Goal: Task Accomplishment & Management: Manage account settings

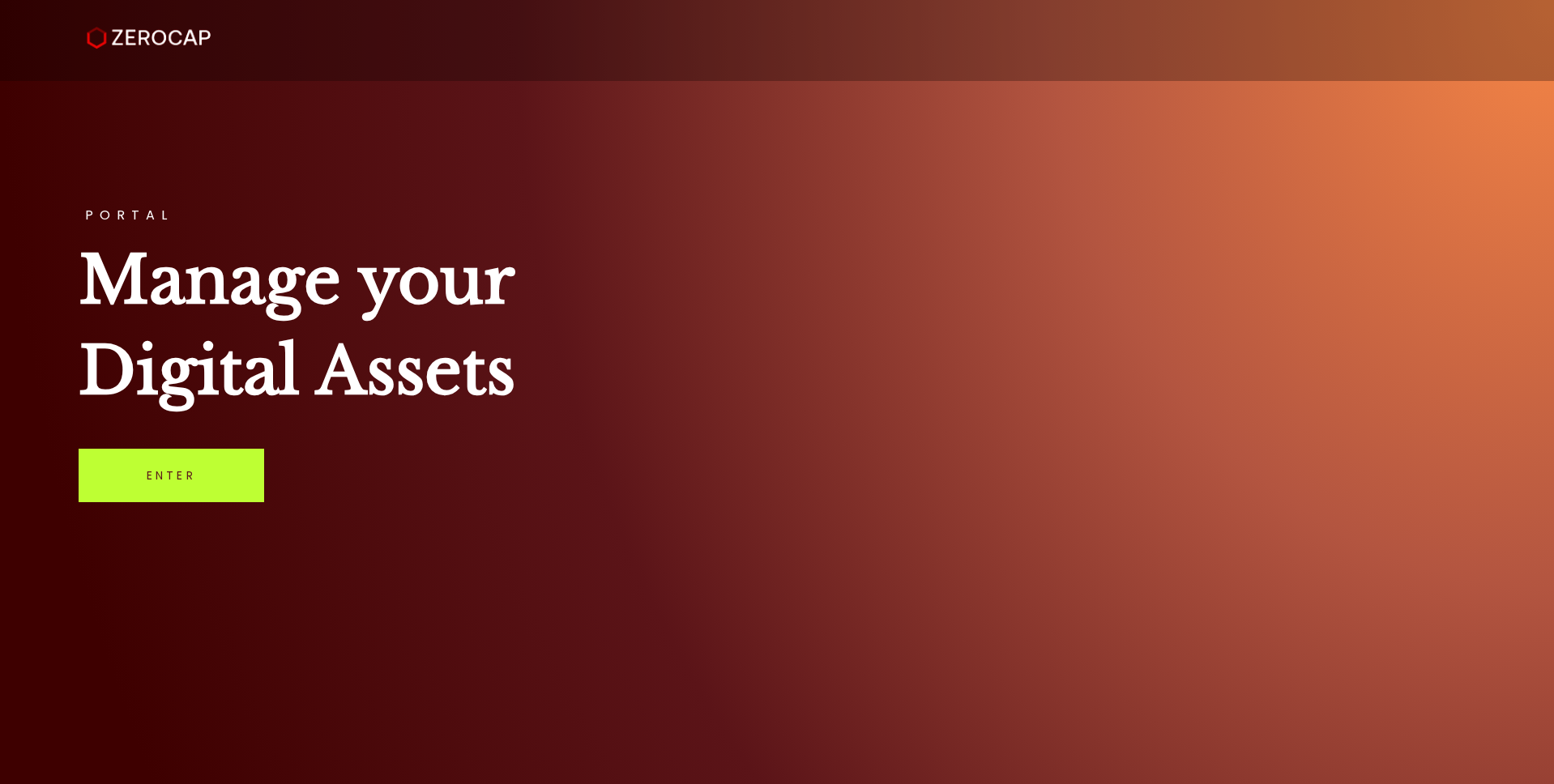
click at [189, 477] on link "Enter" at bounding box center [171, 475] width 186 height 53
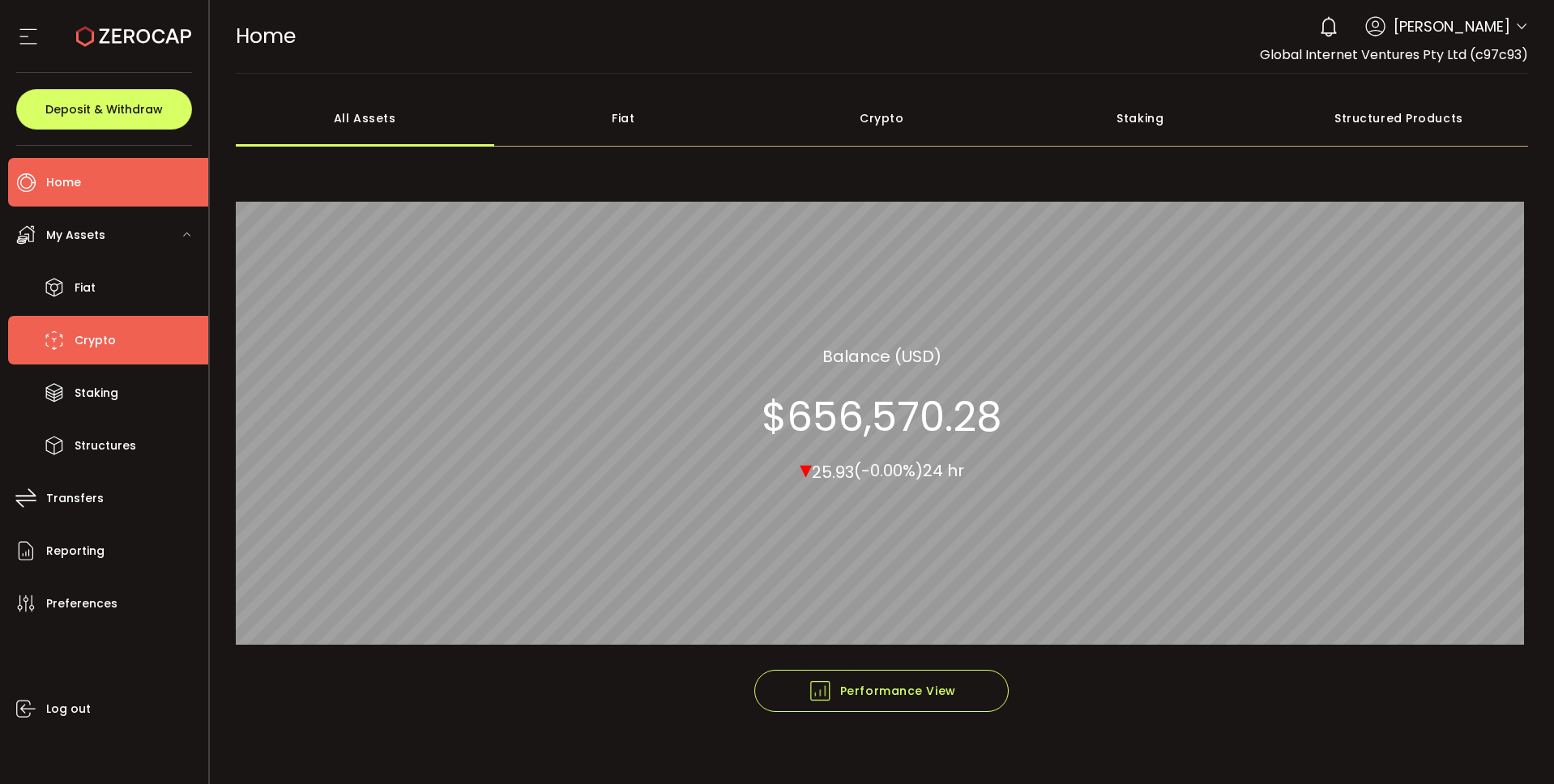
click at [102, 339] on span "Crypto" at bounding box center [95, 341] width 42 height 23
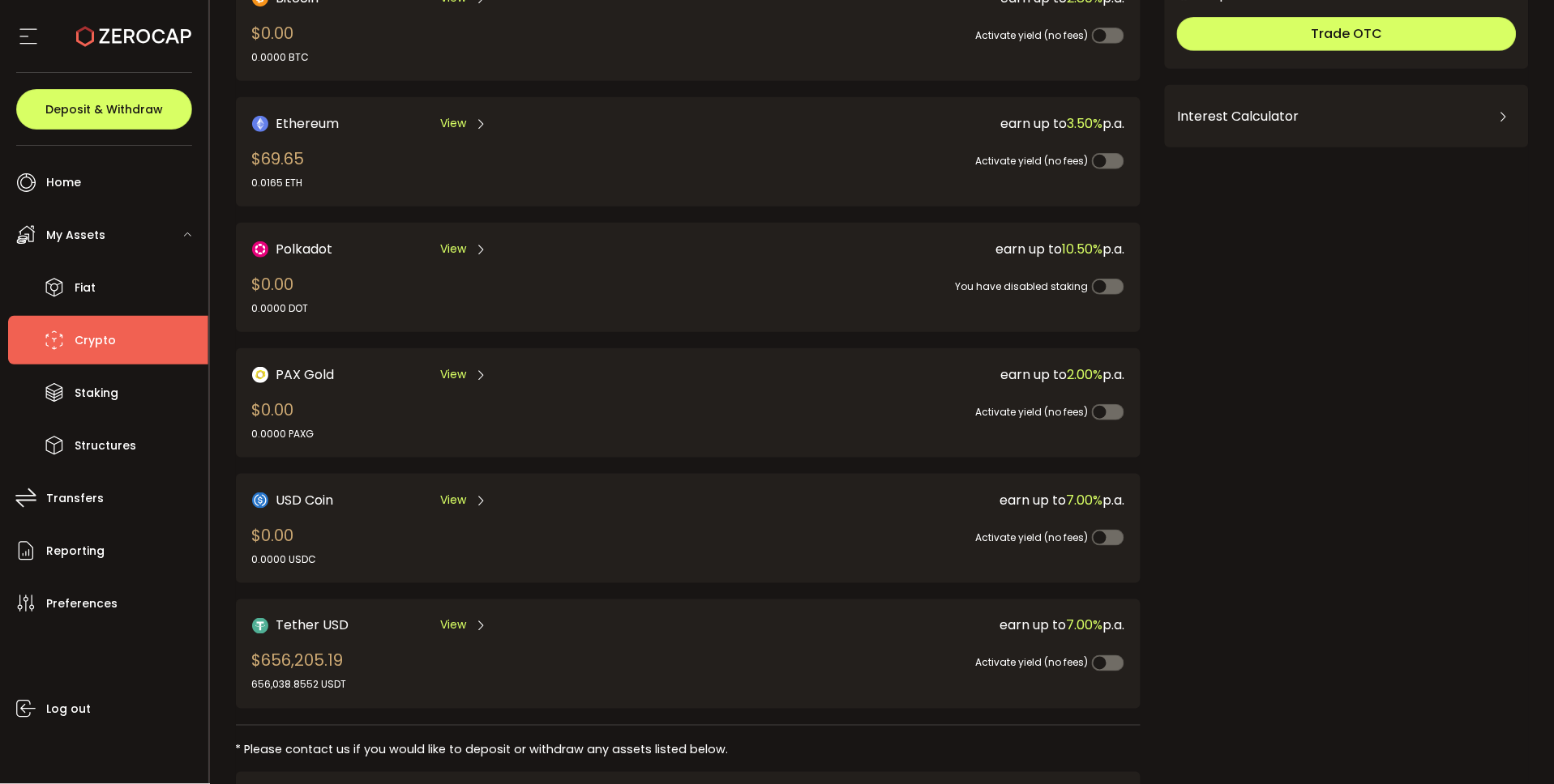
scroll to position [305, 0]
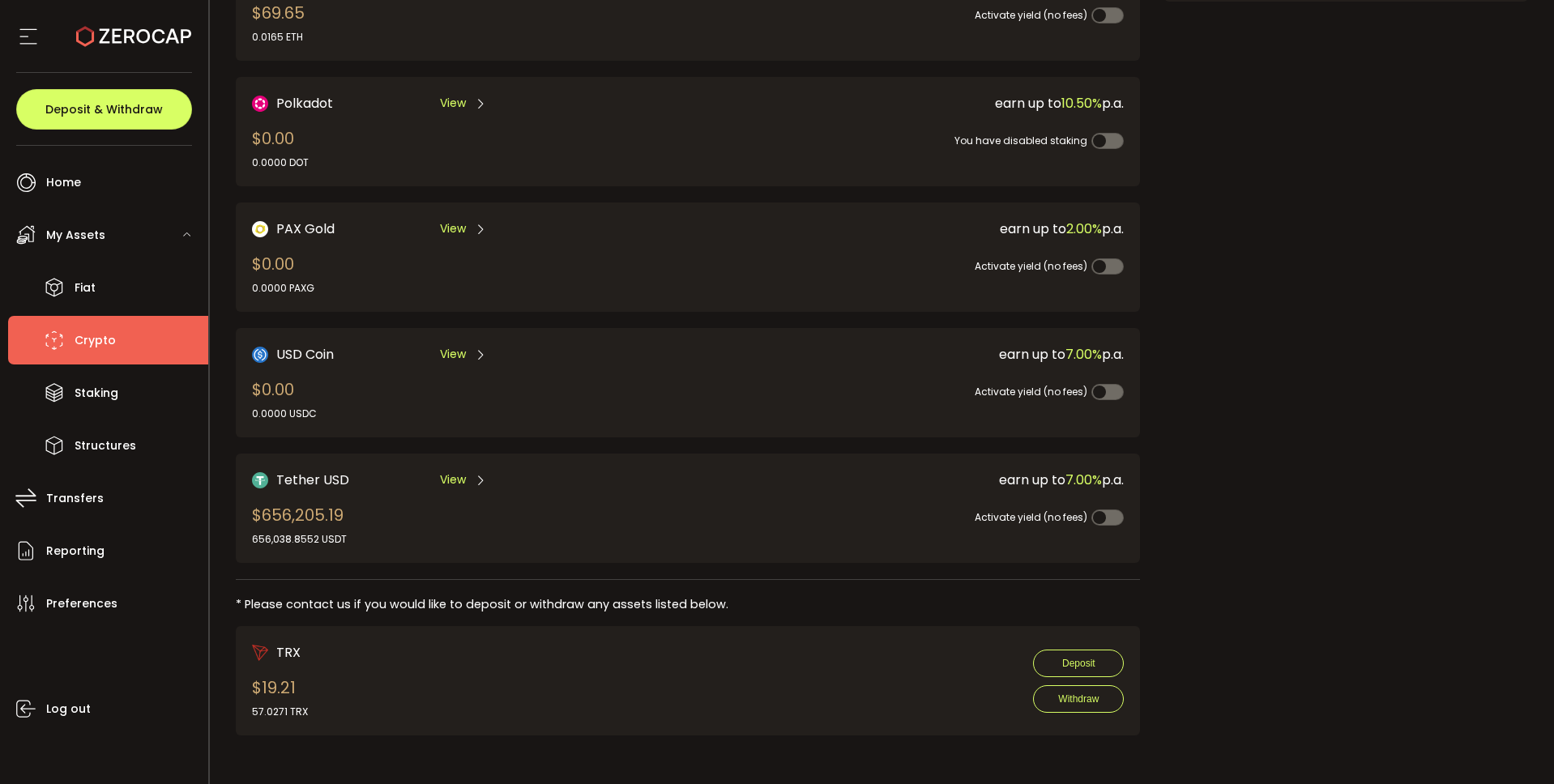
click at [480, 480] on icon at bounding box center [480, 480] width 13 height 13
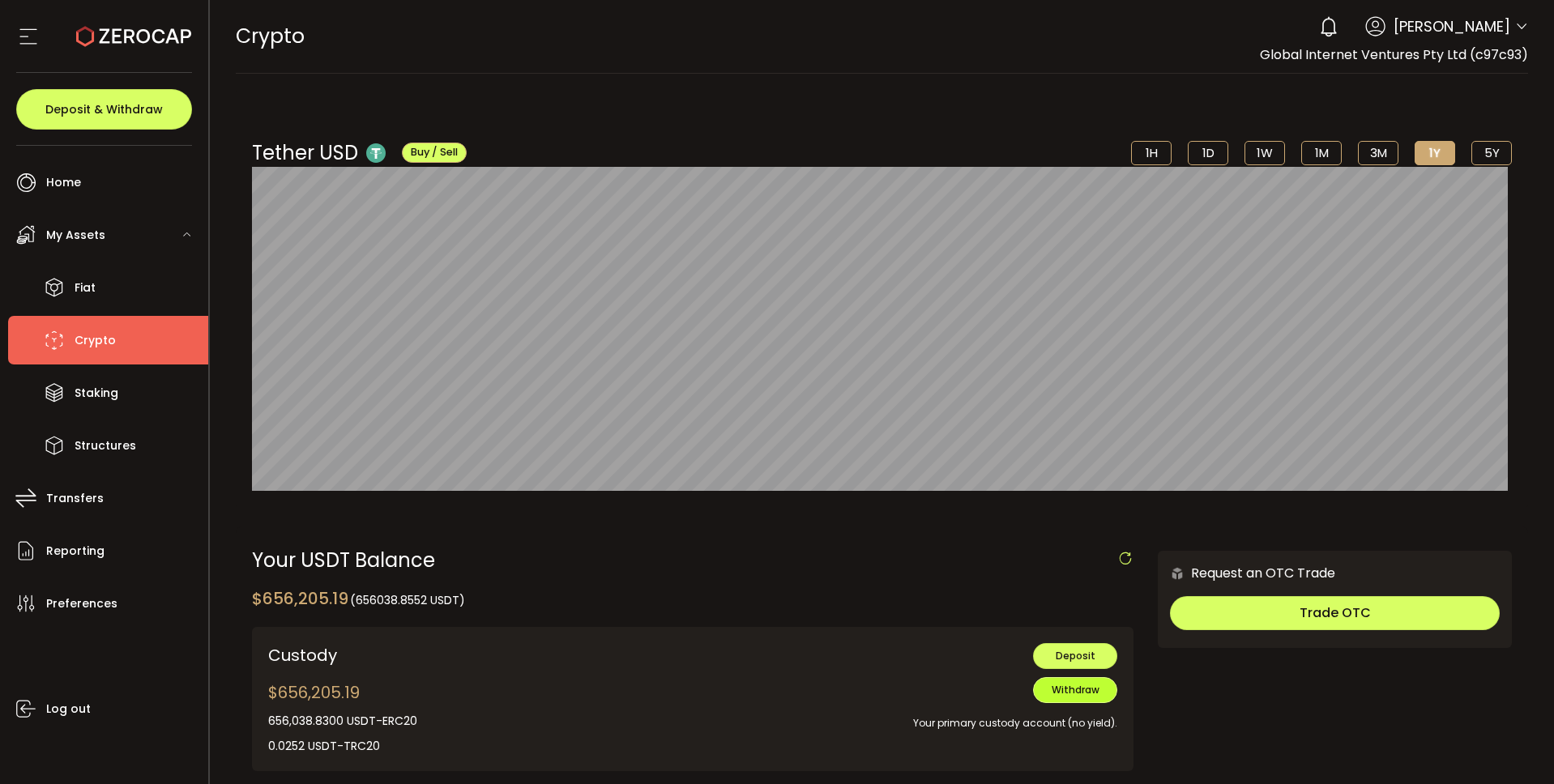
click at [1087, 698] on button "Withdraw" at bounding box center [1075, 690] width 84 height 26
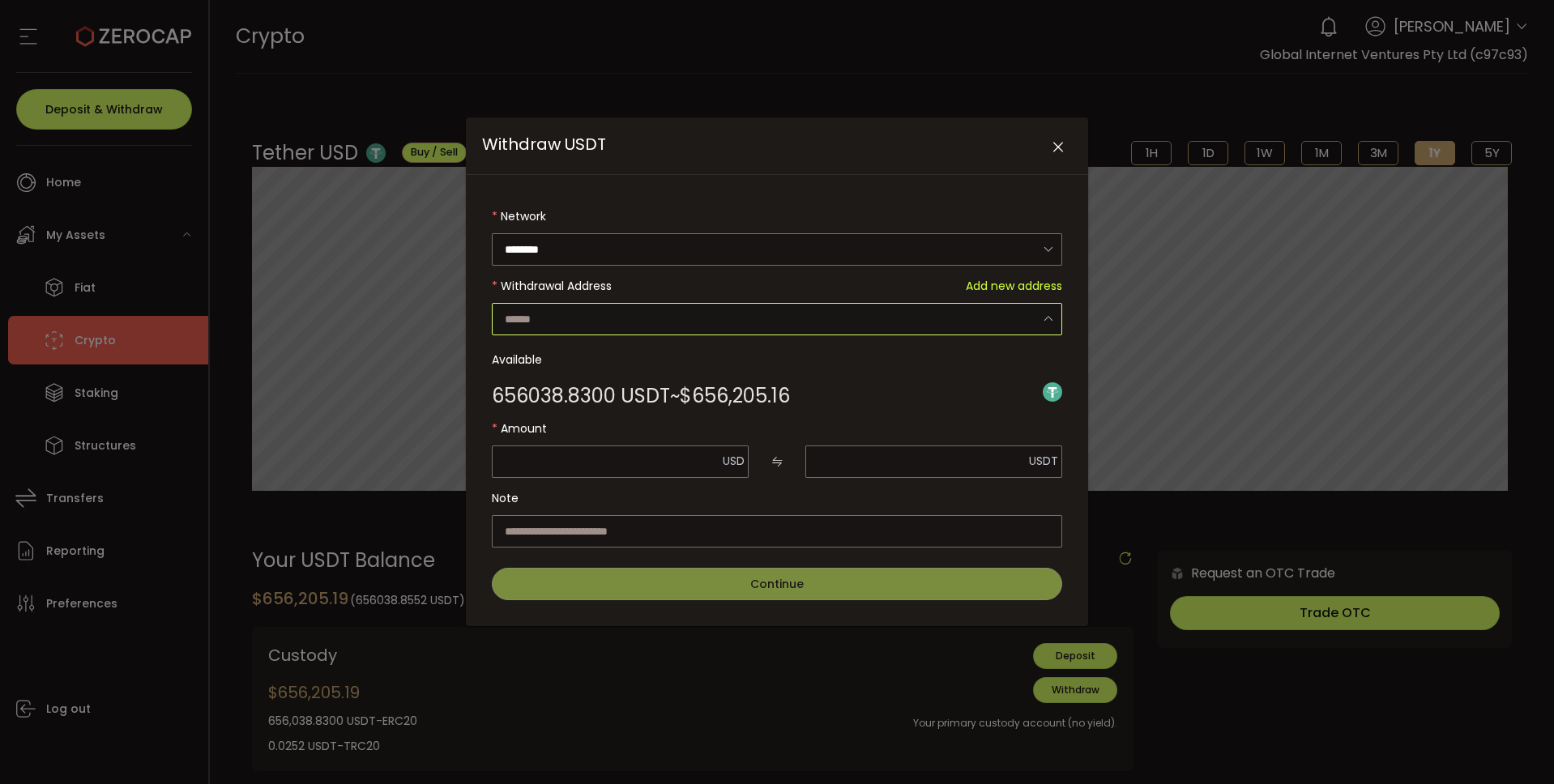
click at [968, 319] on input "Withdraw USDT" at bounding box center [777, 318] width 570 height 32
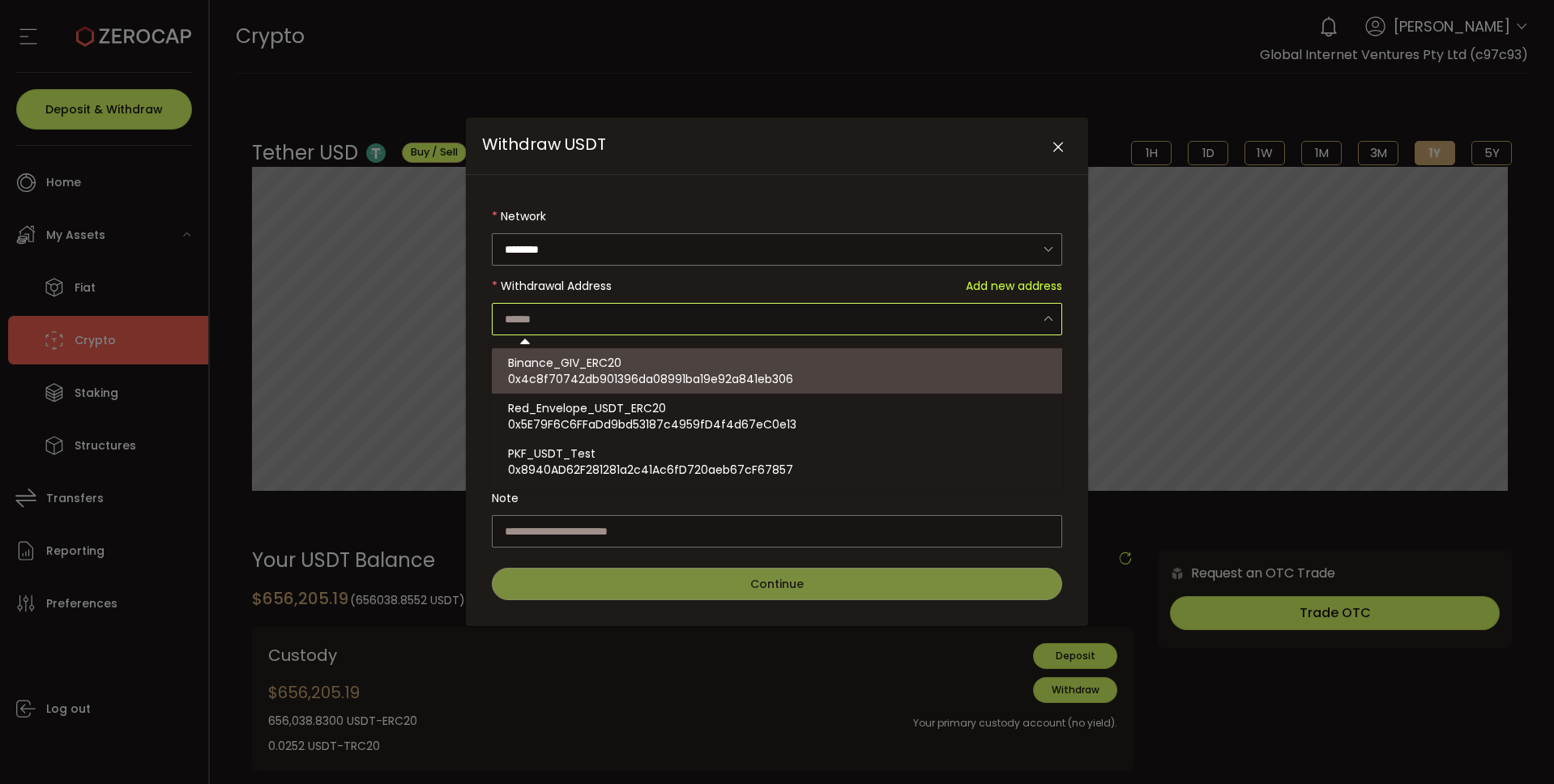
click at [748, 372] on span "0x4c8f70742db901396da08991ba19e92a841eb306" at bounding box center [651, 378] width 286 height 16
type input "**********"
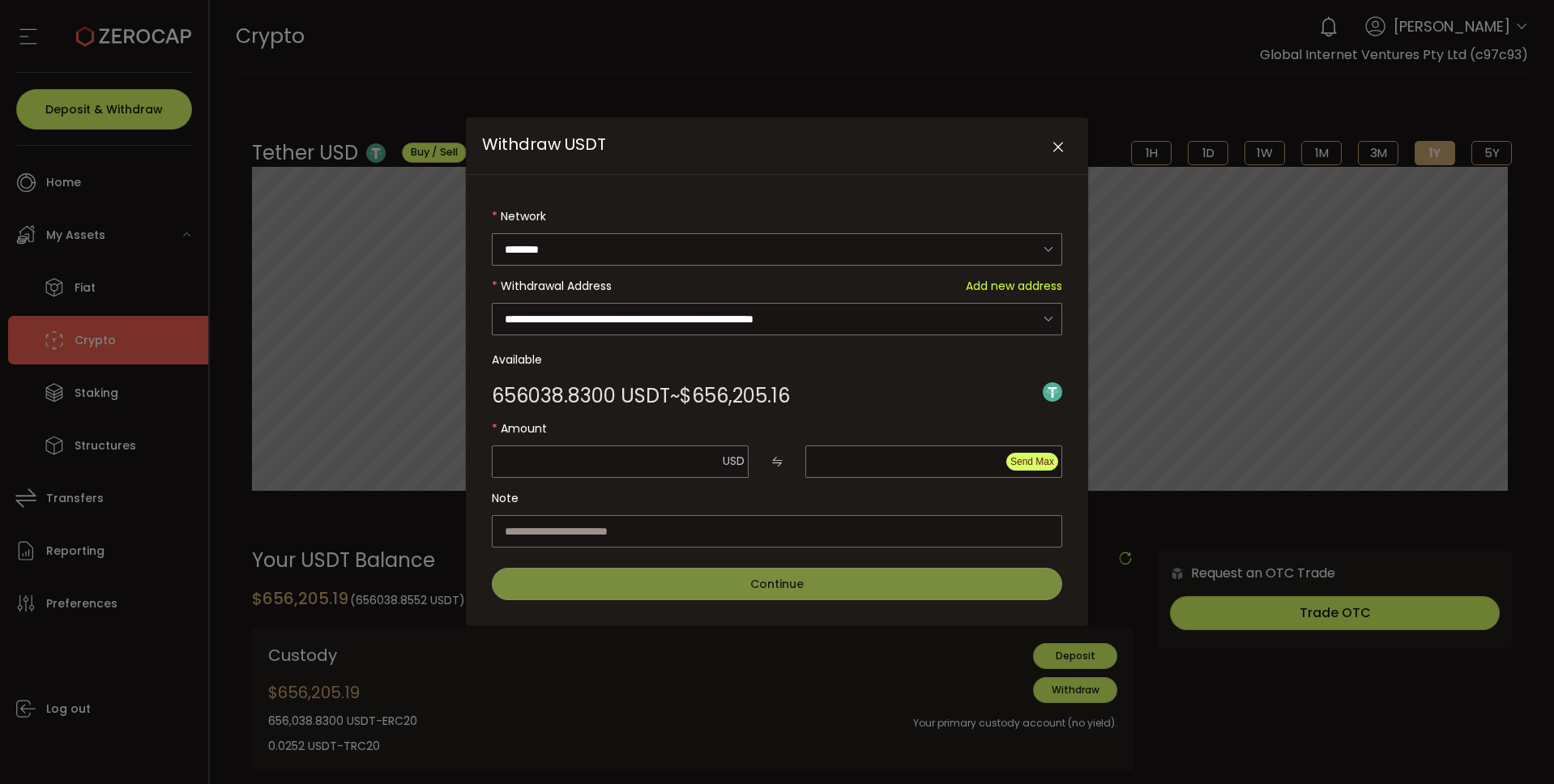
click at [1026, 465] on span "Send Max" at bounding box center [1032, 462] width 44 height 12
type input "*********"
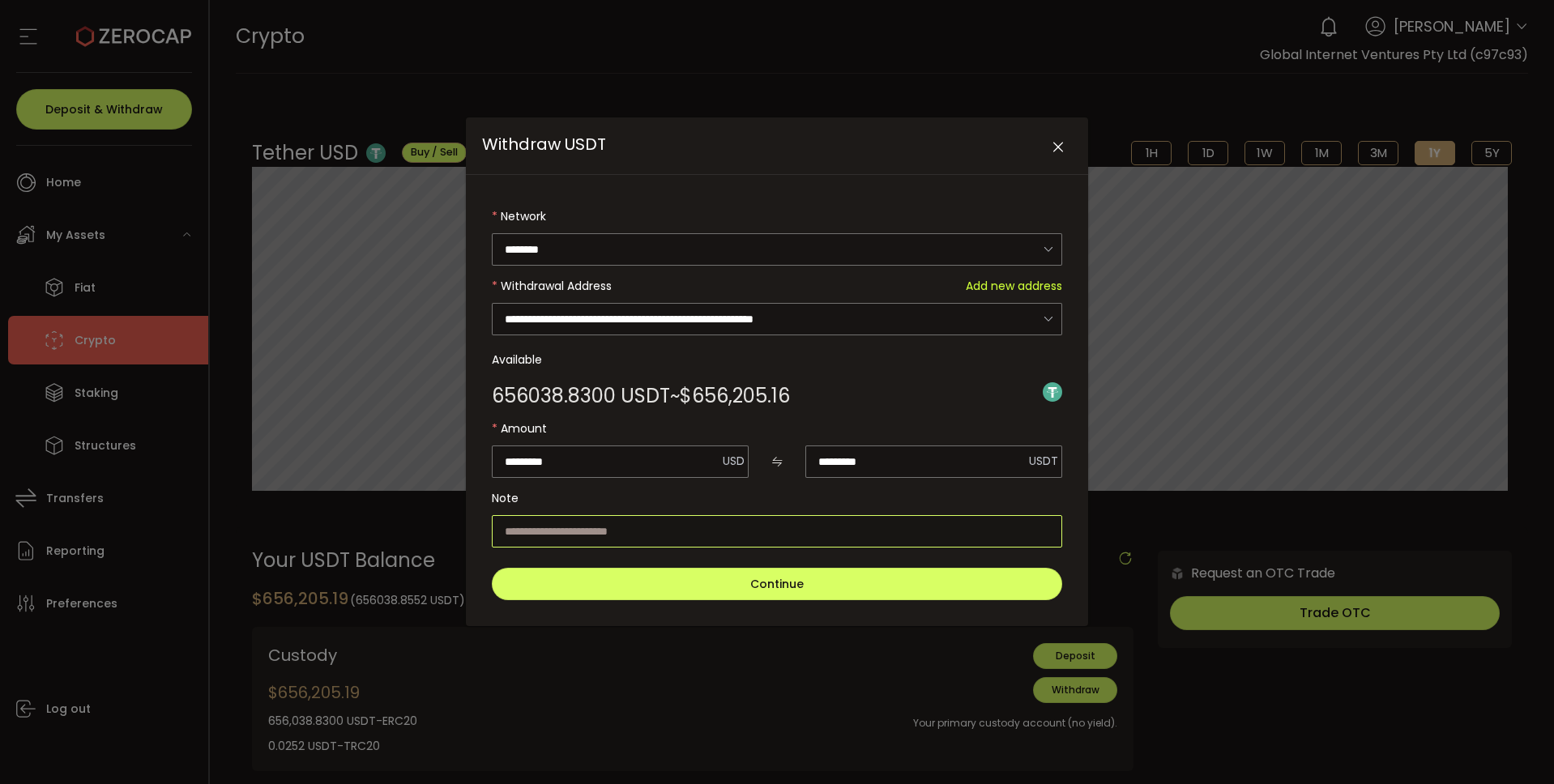
click at [788, 524] on input "Withdraw USDT" at bounding box center [777, 530] width 570 height 32
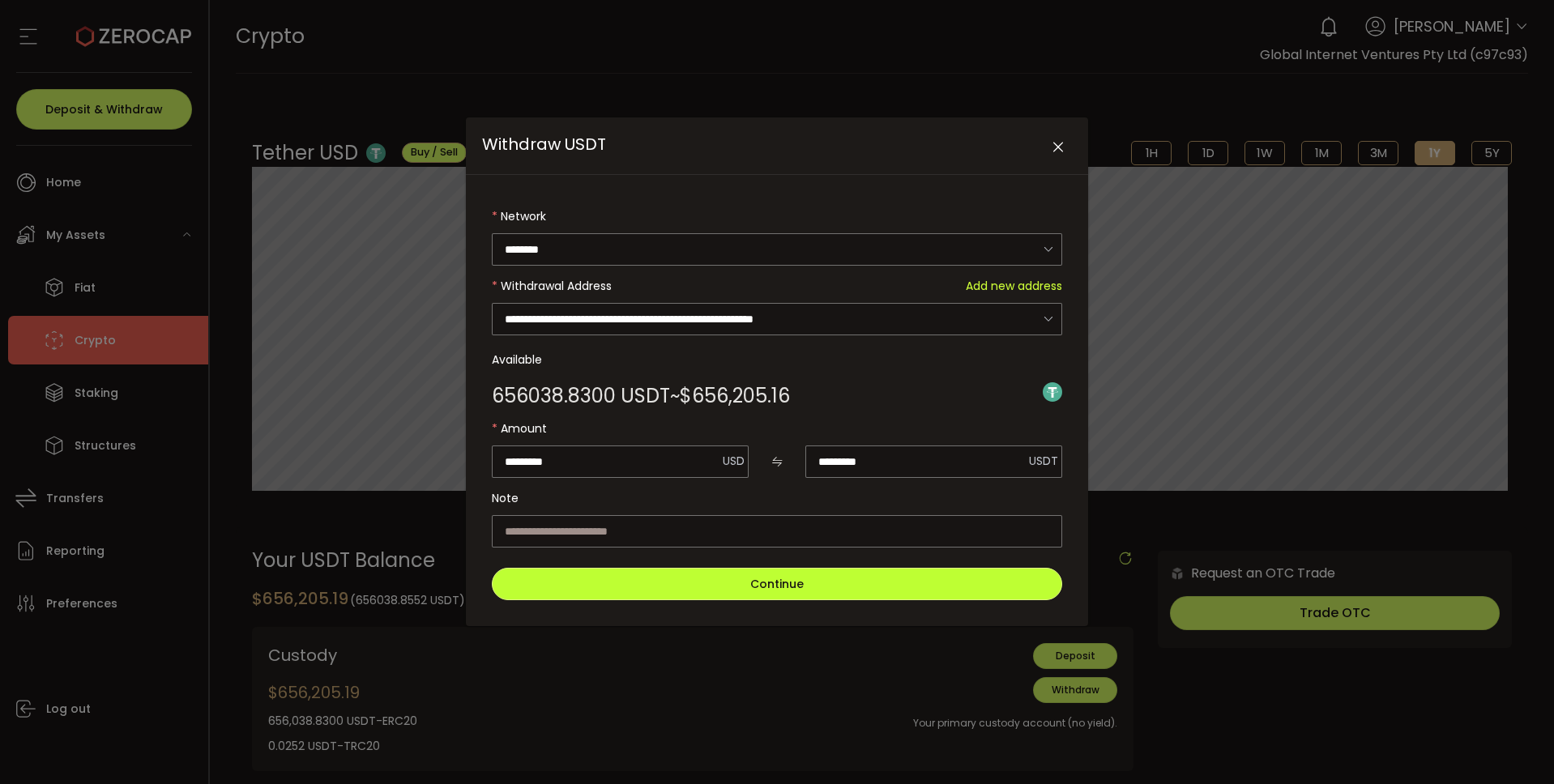
click at [799, 584] on span "Continue" at bounding box center [777, 584] width 53 height 16
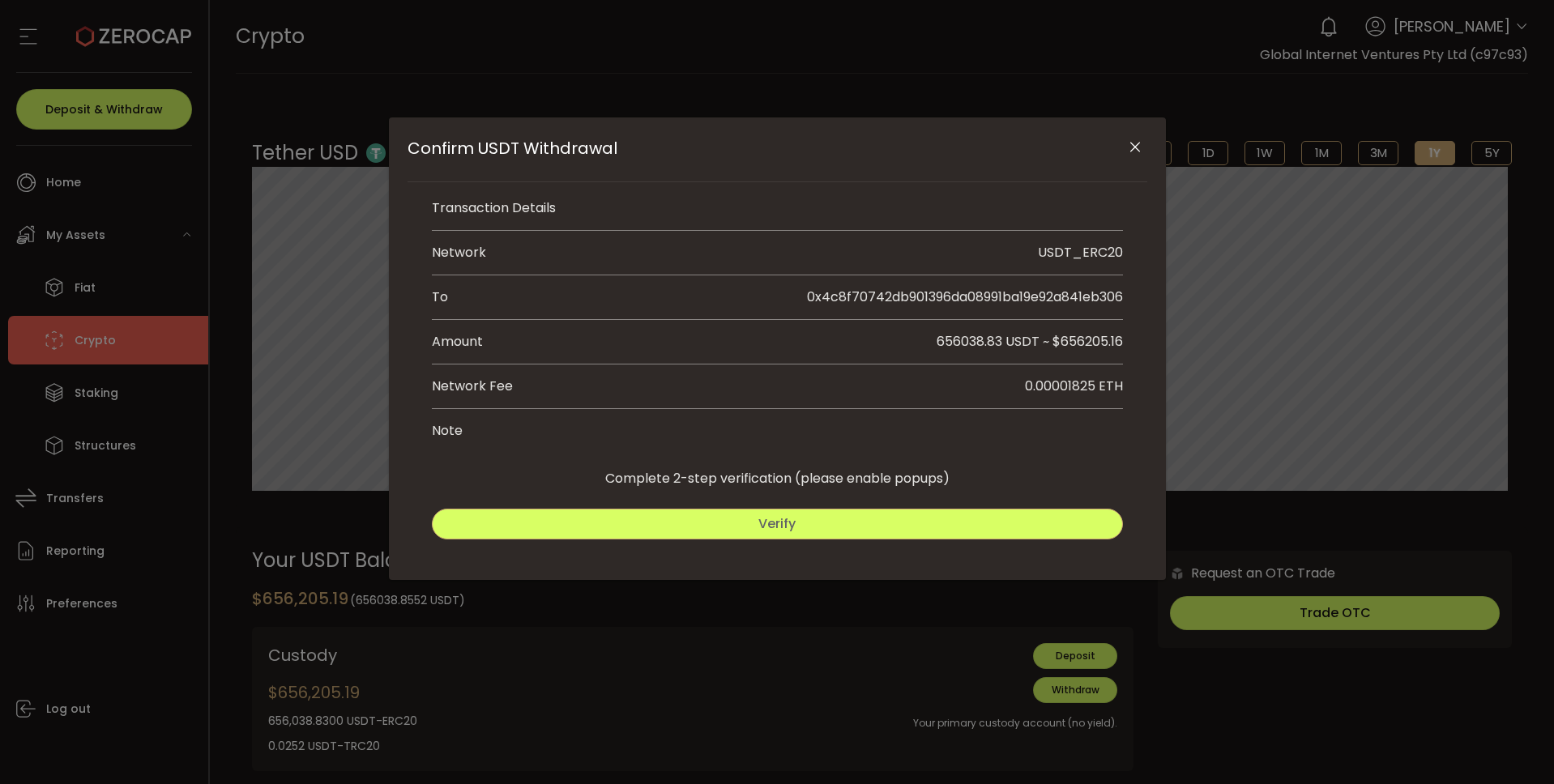
click at [797, 534] on button "Verify" at bounding box center [777, 525] width 691 height 31
click at [751, 520] on button "Verify" at bounding box center [777, 525] width 691 height 31
click at [958, 527] on span "Submit" at bounding box center [952, 523] width 47 height 18
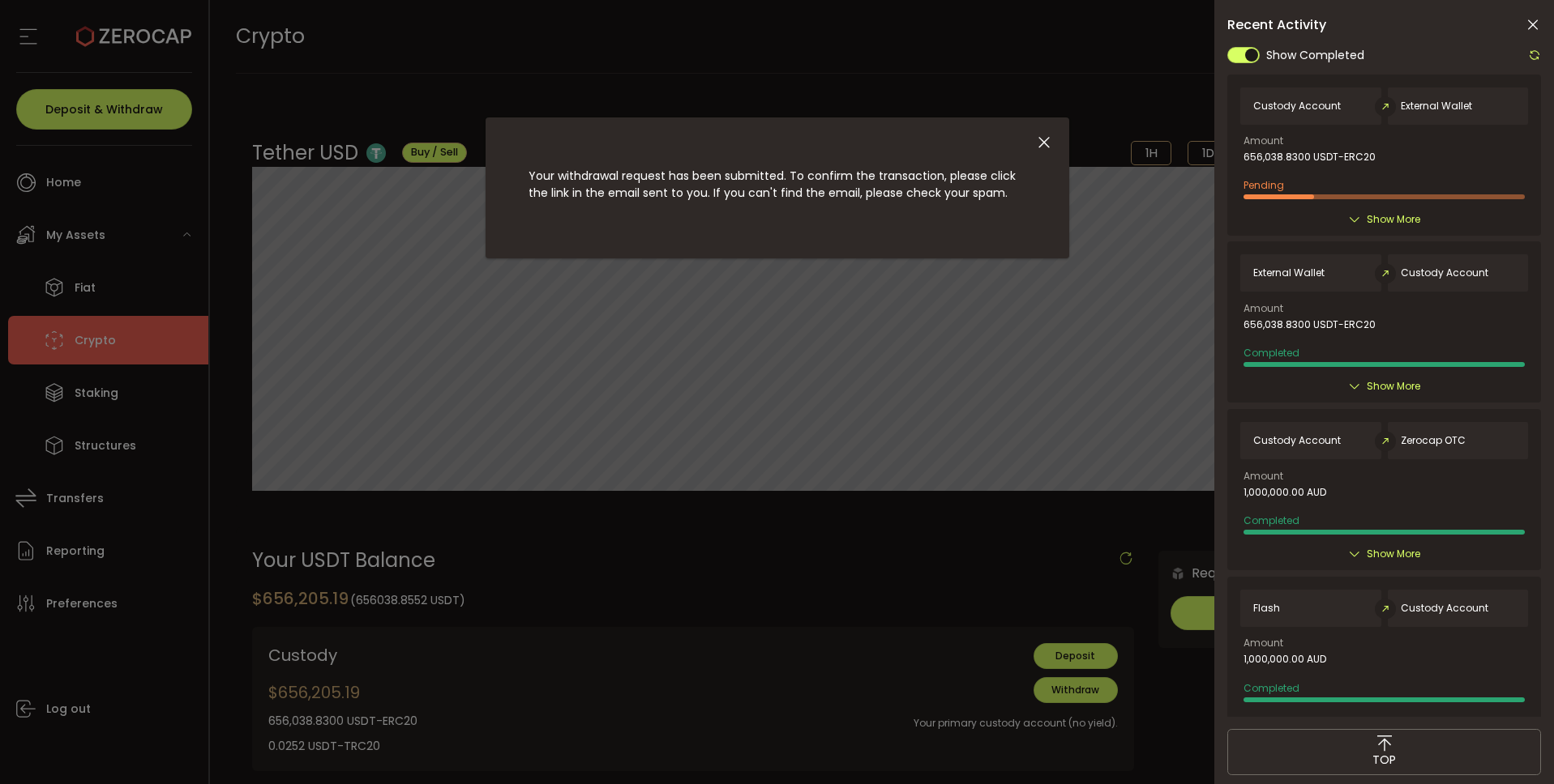
click at [1052, 139] on div "Your withdrawal request has been submitted. To confirm the transaction, please …" at bounding box center [777, 188] width 584 height 141
click at [1045, 142] on icon "Close" at bounding box center [1044, 142] width 17 height 17
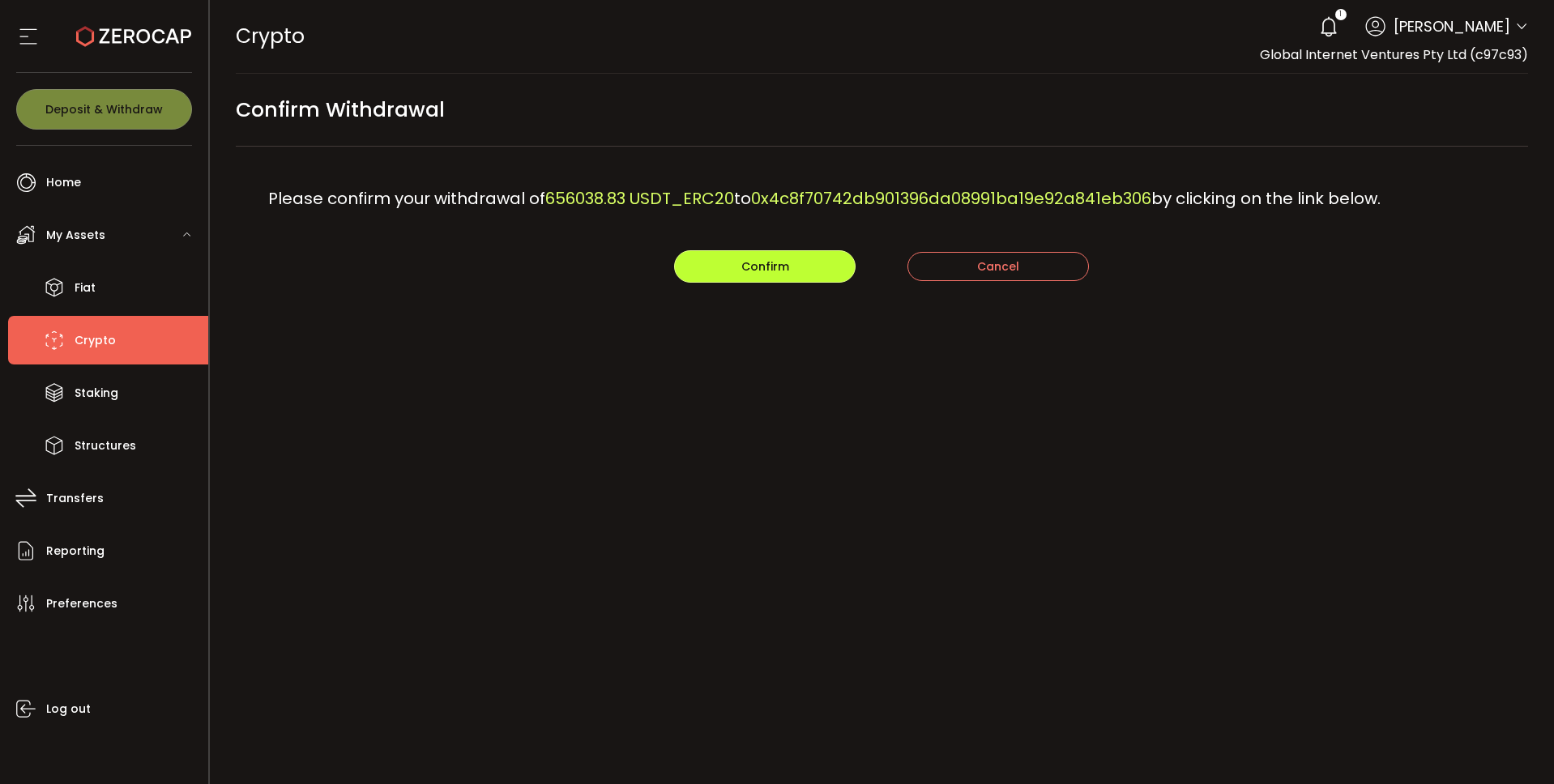
click at [755, 273] on span "Confirm" at bounding box center [765, 266] width 47 height 16
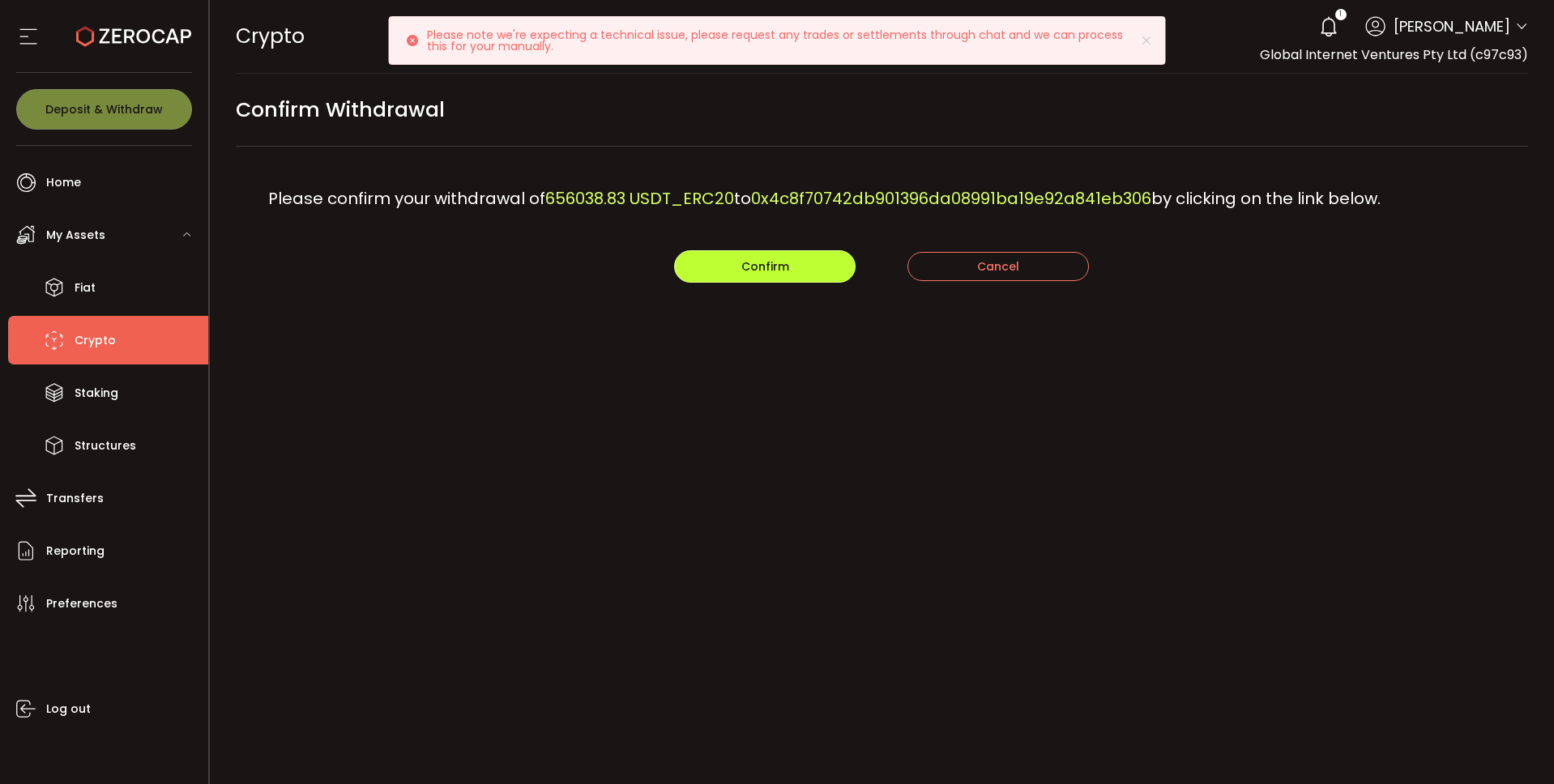
click at [756, 276] on button "Confirm" at bounding box center [764, 266] width 181 height 32
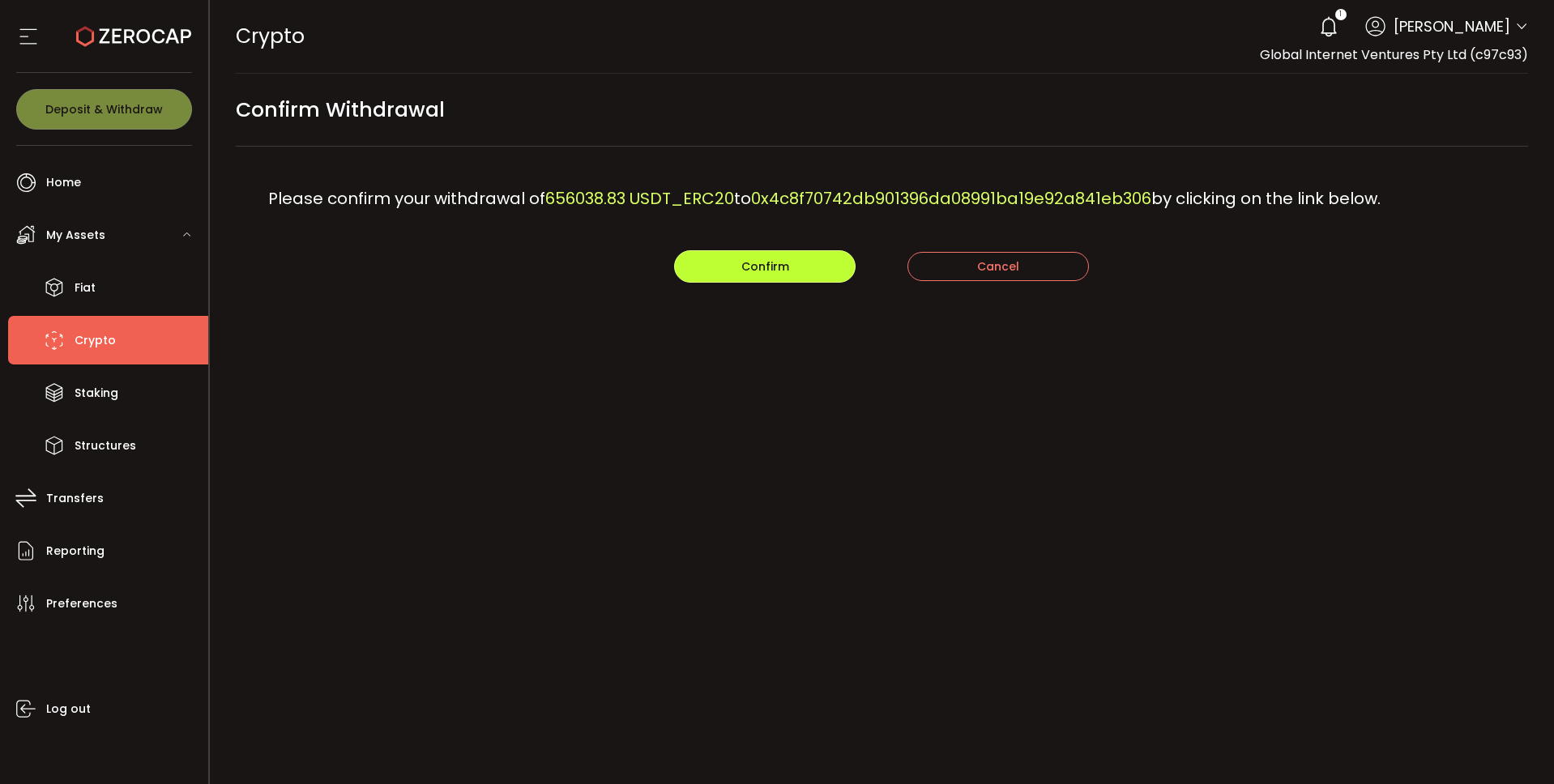
click at [723, 272] on button "Confirm" at bounding box center [764, 266] width 181 height 32
